Goal: Find specific page/section: Find specific page/section

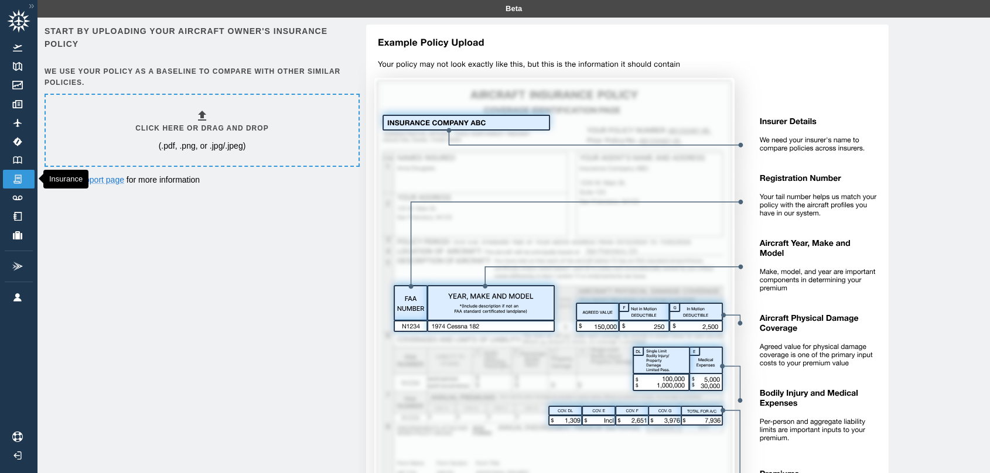
click at [20, 174] on img at bounding box center [17, 179] width 13 height 11
click at [32, 8] on img at bounding box center [31, 6] width 11 height 10
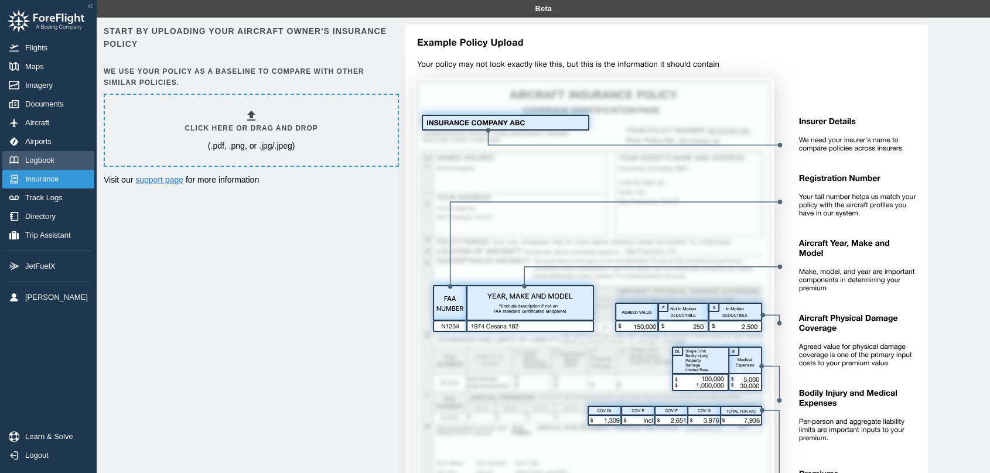
click at [64, 158] on link "Logbook" at bounding box center [48, 160] width 92 height 19
